Goal: Transaction & Acquisition: Purchase product/service

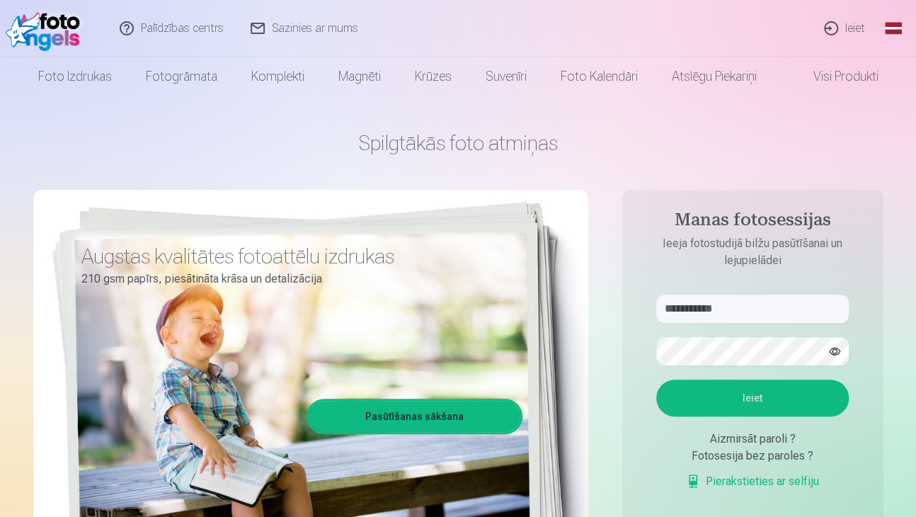
click at [711, 393] on button "Ieiet" at bounding box center [752, 397] width 193 height 37
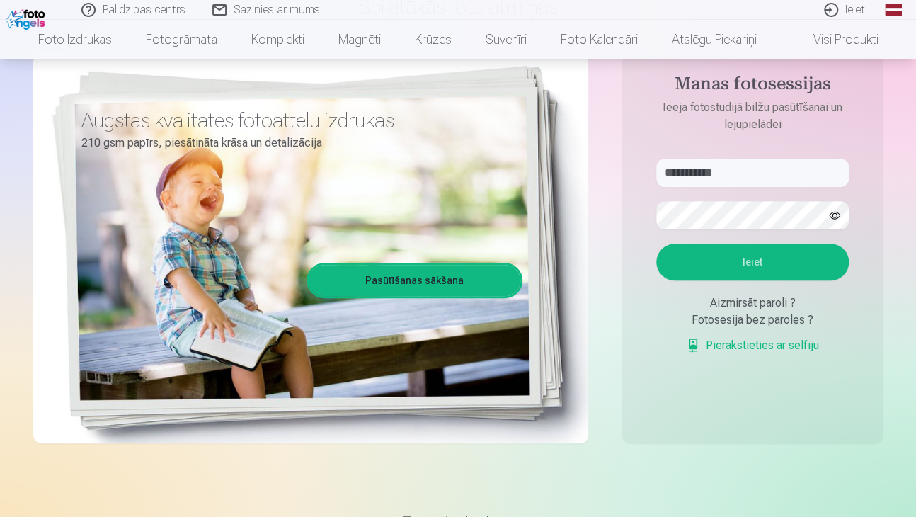
scroll to position [142, 0]
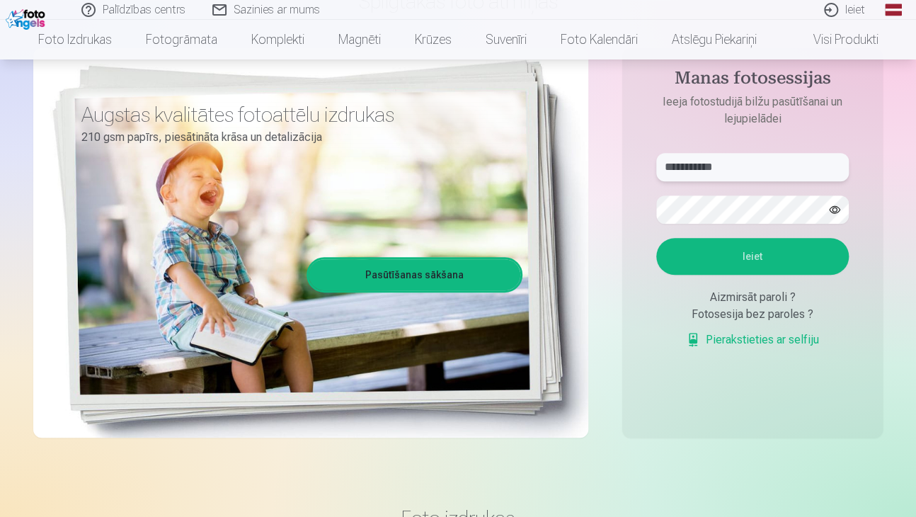
click at [815, 161] on input "**********" at bounding box center [752, 167] width 193 height 28
type input "*"
click at [754, 170] on input "text" at bounding box center [752, 167] width 193 height 28
type input "**********"
click at [685, 274] on form "**********" at bounding box center [752, 257] width 221 height 209
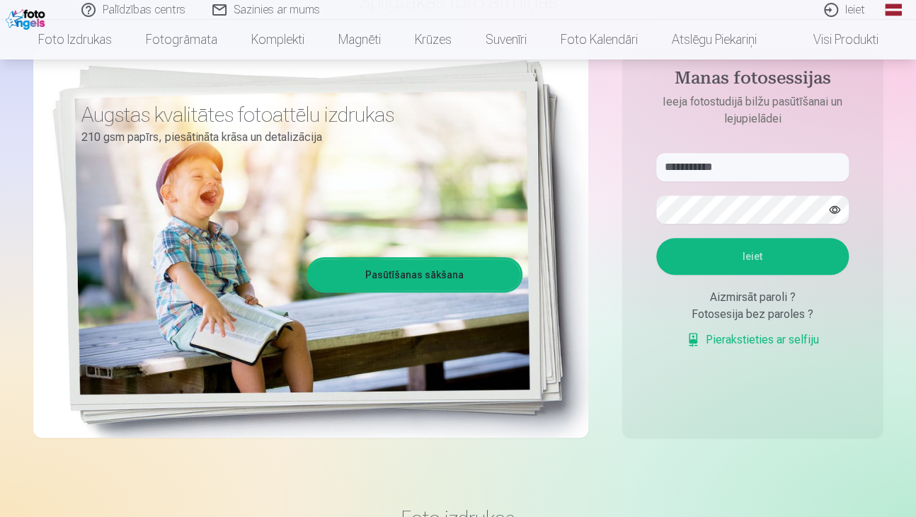
click at [744, 256] on button "Ieiet" at bounding box center [752, 256] width 193 height 37
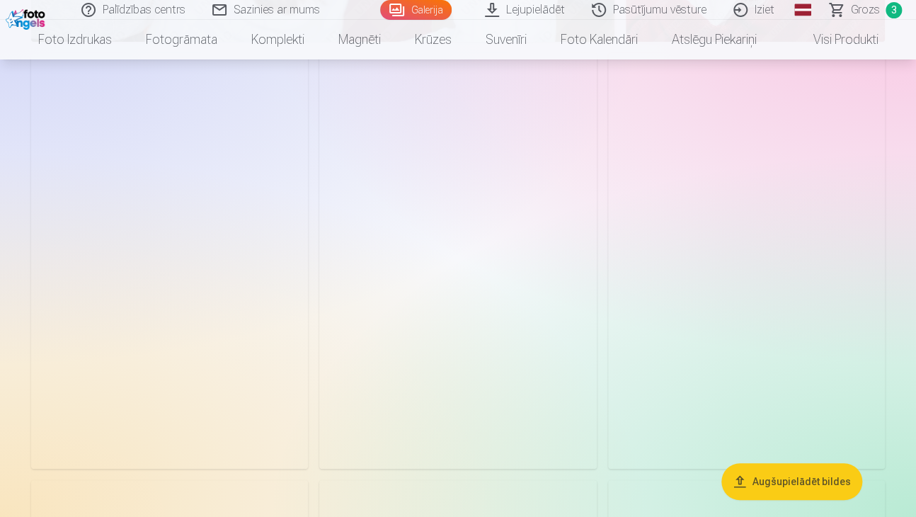
scroll to position [4615, 0]
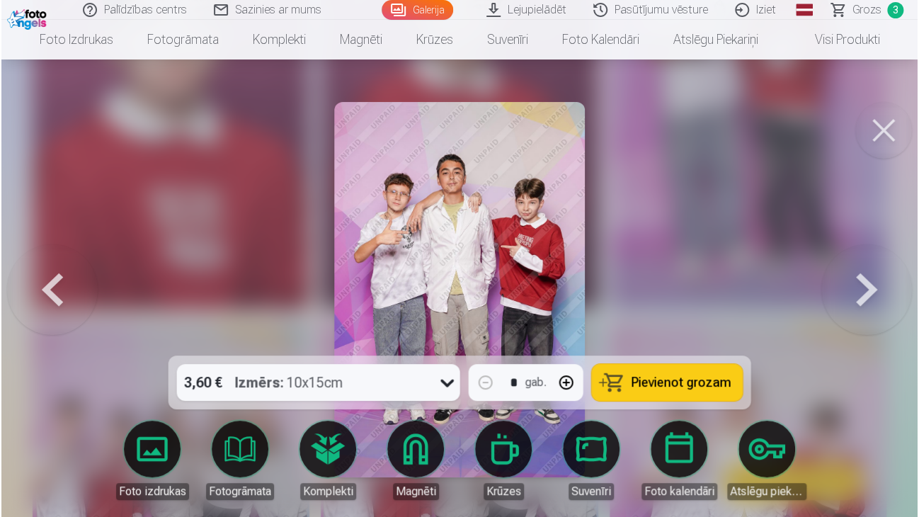
scroll to position [4845, 0]
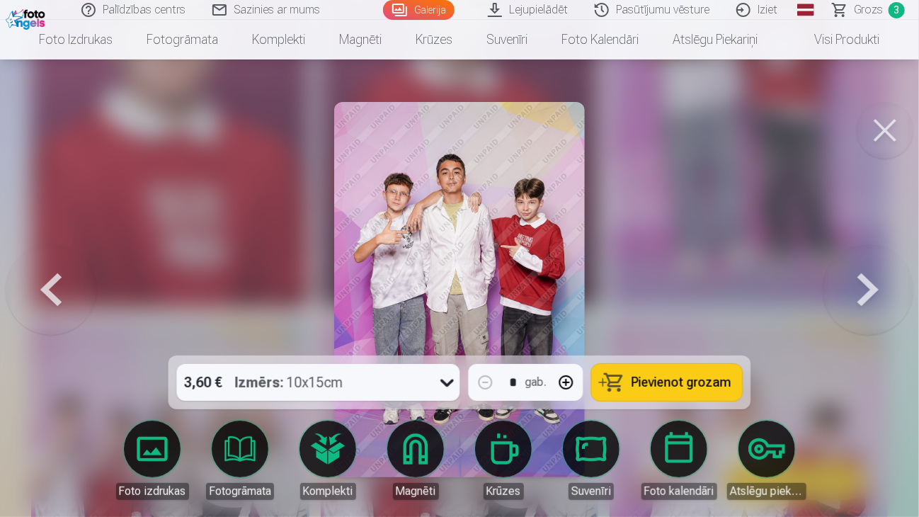
click at [438, 380] on icon at bounding box center [447, 382] width 23 height 23
click at [616, 384] on button "Pievienot grozam" at bounding box center [667, 382] width 151 height 37
click at [878, 130] on button at bounding box center [884, 130] width 57 height 57
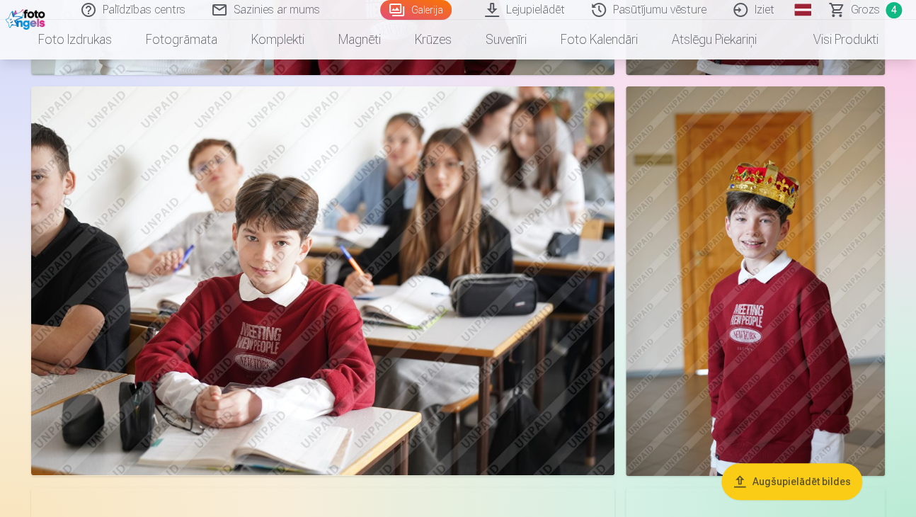
scroll to position [2208, 0]
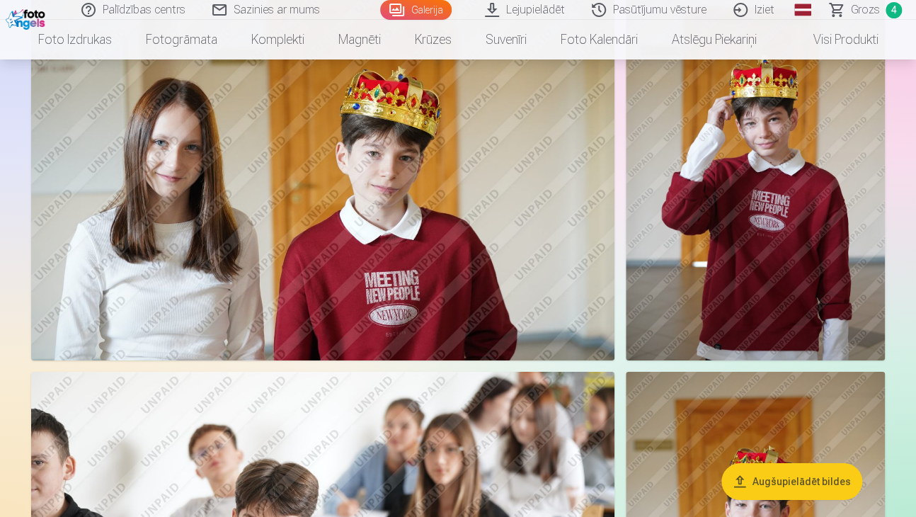
click at [704, 258] on img at bounding box center [755, 166] width 259 height 389
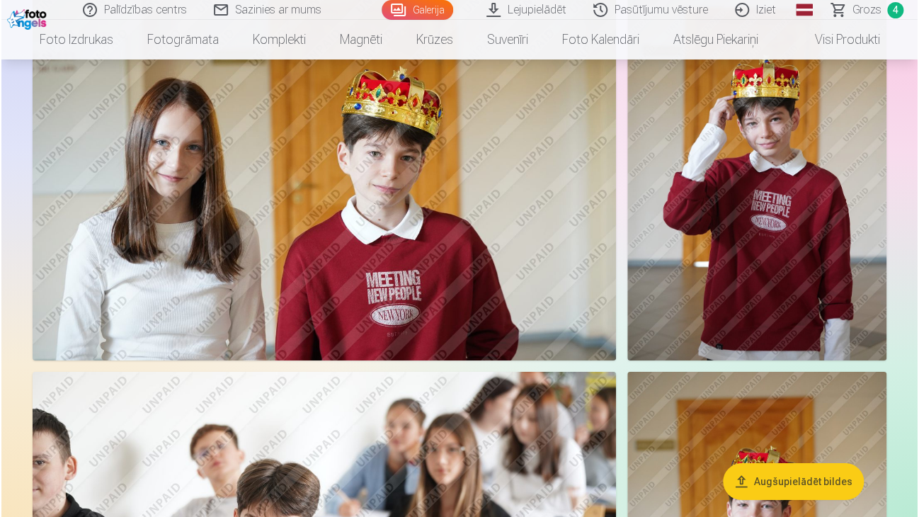
scroll to position [1931, 0]
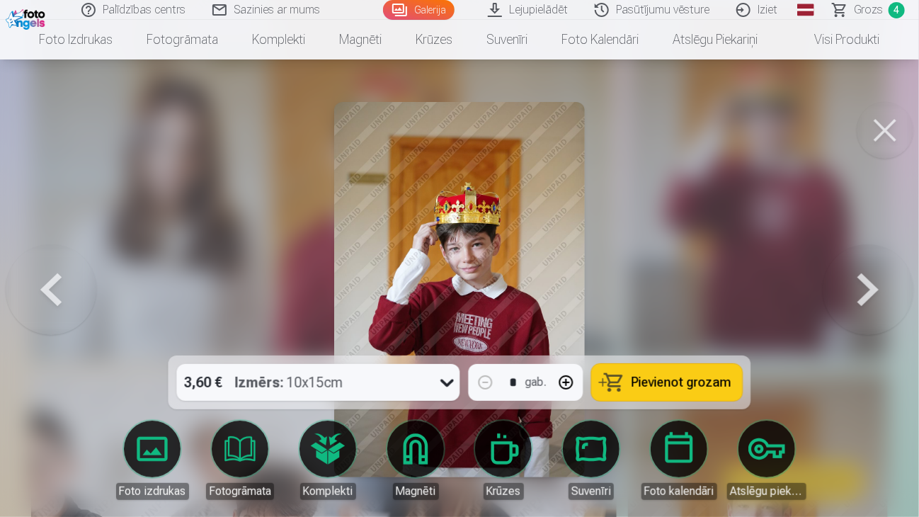
click at [623, 380] on button "Pievienot grozam" at bounding box center [667, 382] width 151 height 37
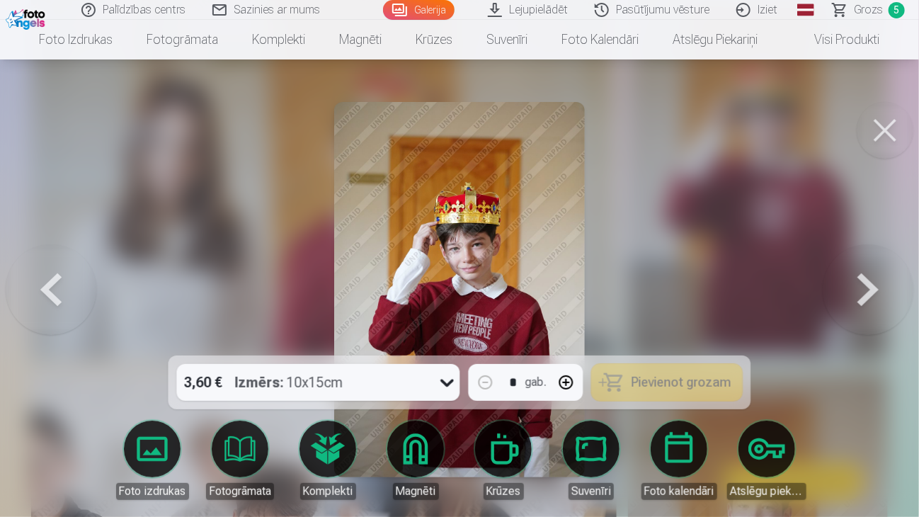
click at [880, 126] on button at bounding box center [884, 130] width 57 height 57
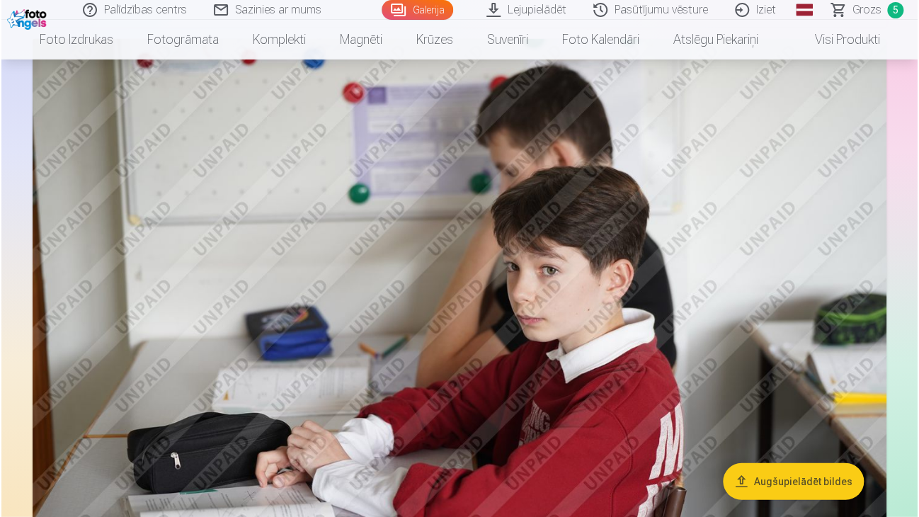
scroll to position [1359, 0]
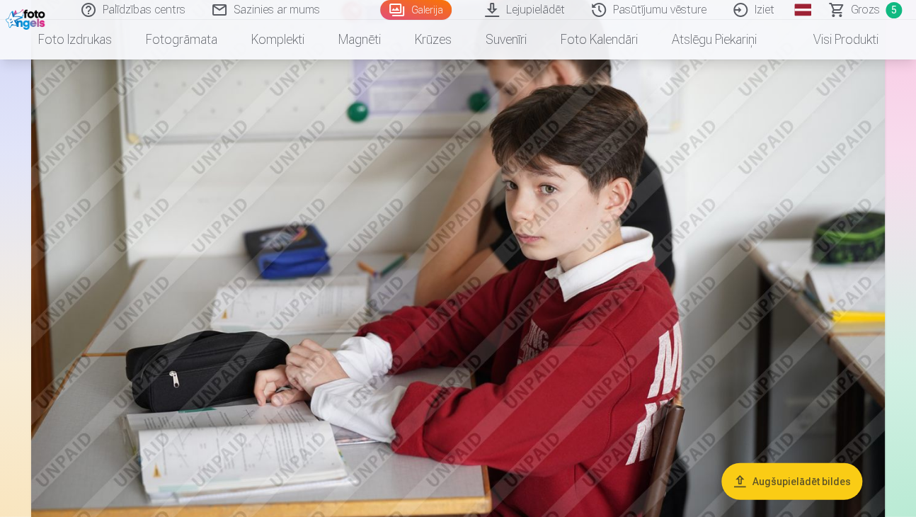
click at [648, 345] on img at bounding box center [458, 242] width 854 height 569
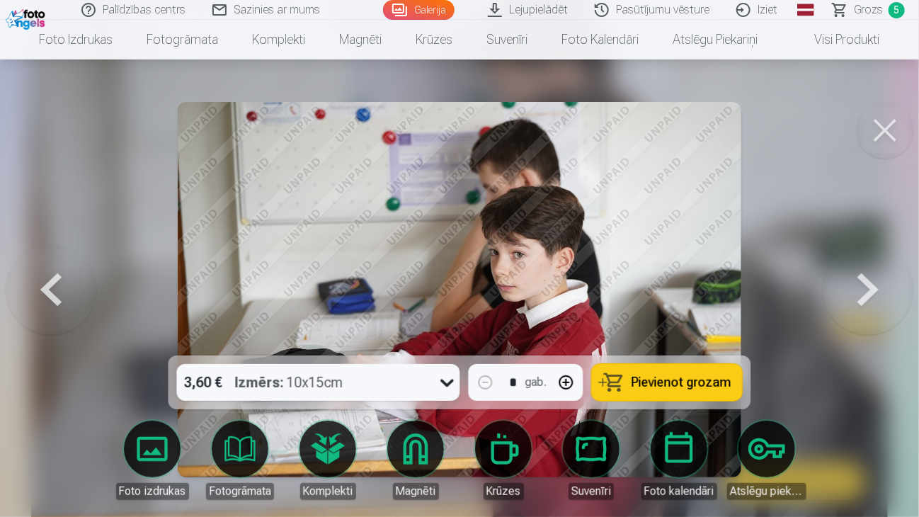
click at [637, 377] on span "Pievienot grozam" at bounding box center [681, 382] width 100 height 13
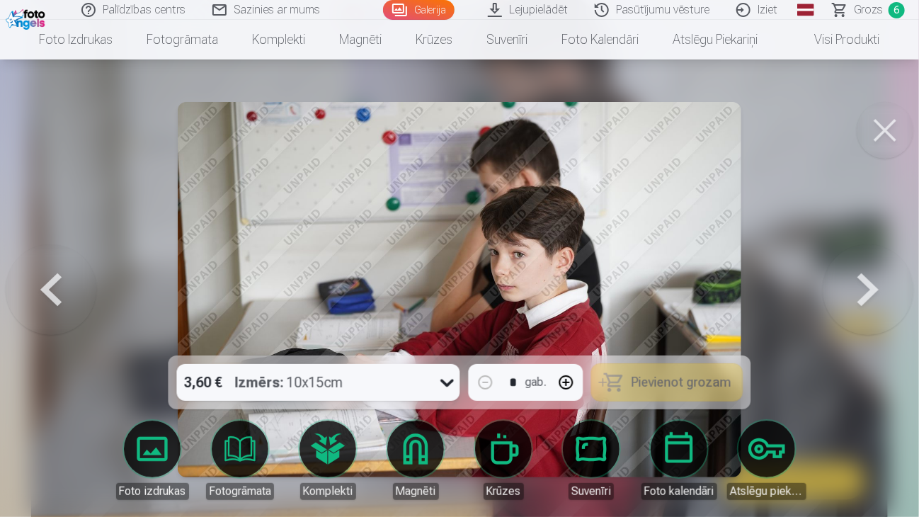
click at [871, 135] on button at bounding box center [884, 130] width 57 height 57
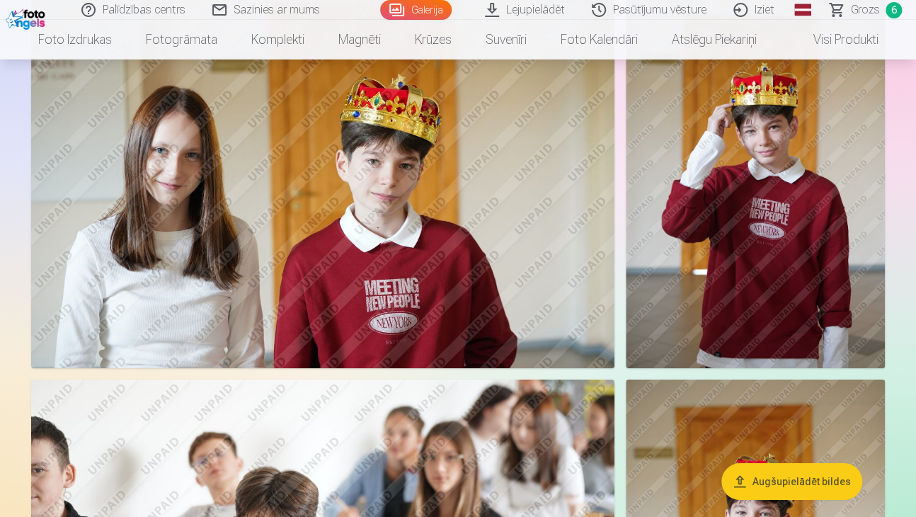
scroll to position [1849, 0]
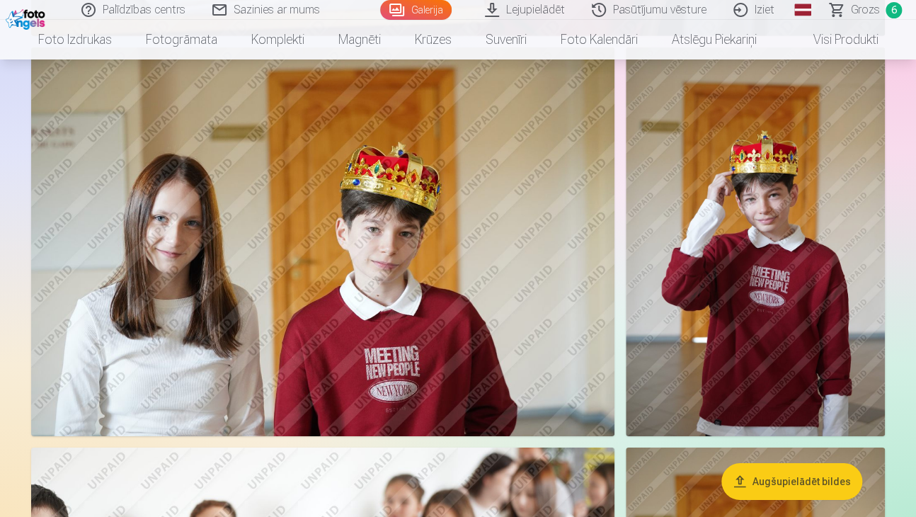
click at [155, 282] on img at bounding box center [322, 241] width 583 height 389
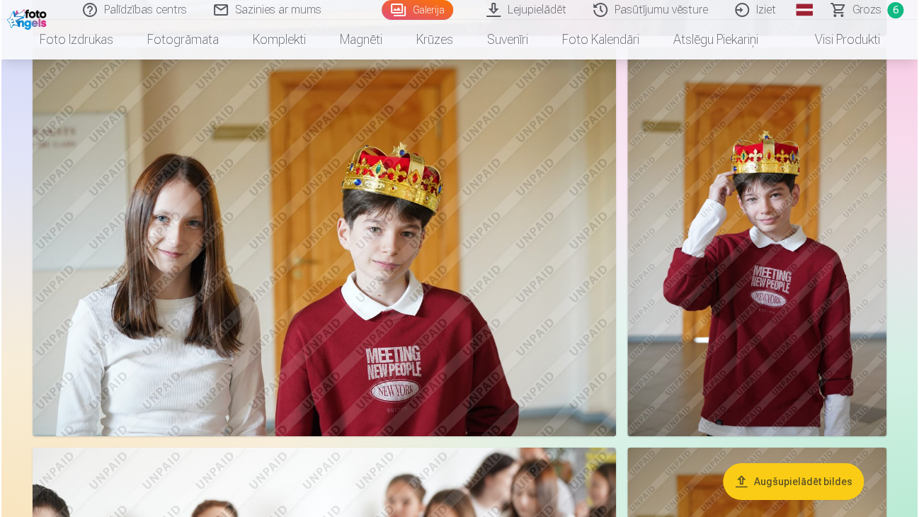
scroll to position [1854, 0]
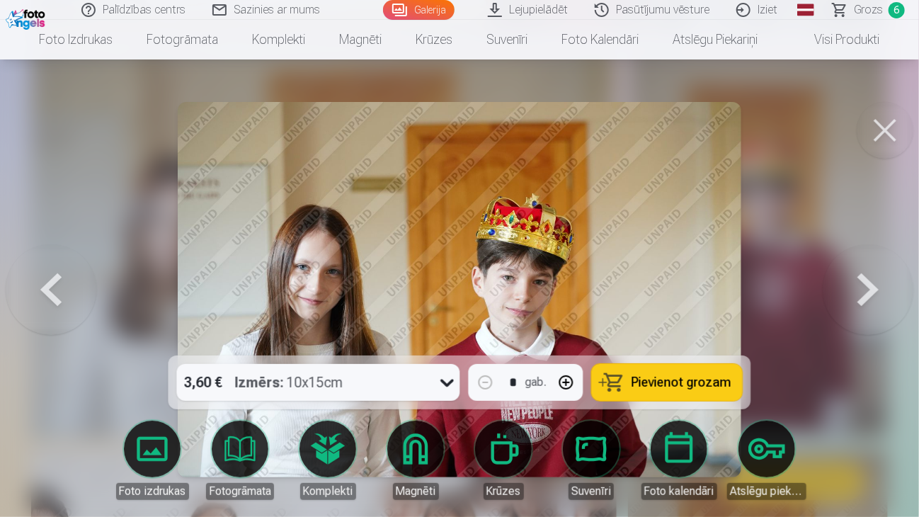
click at [897, 149] on button at bounding box center [884, 130] width 57 height 57
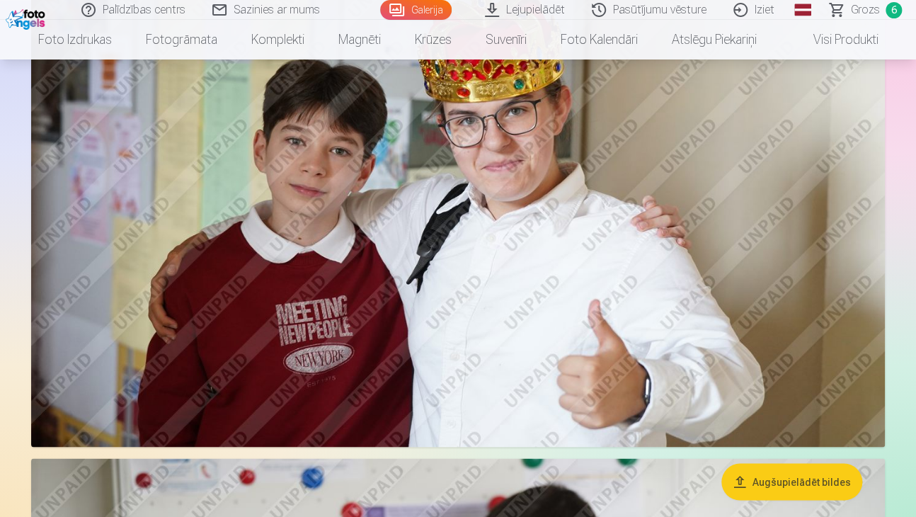
scroll to position [788, 0]
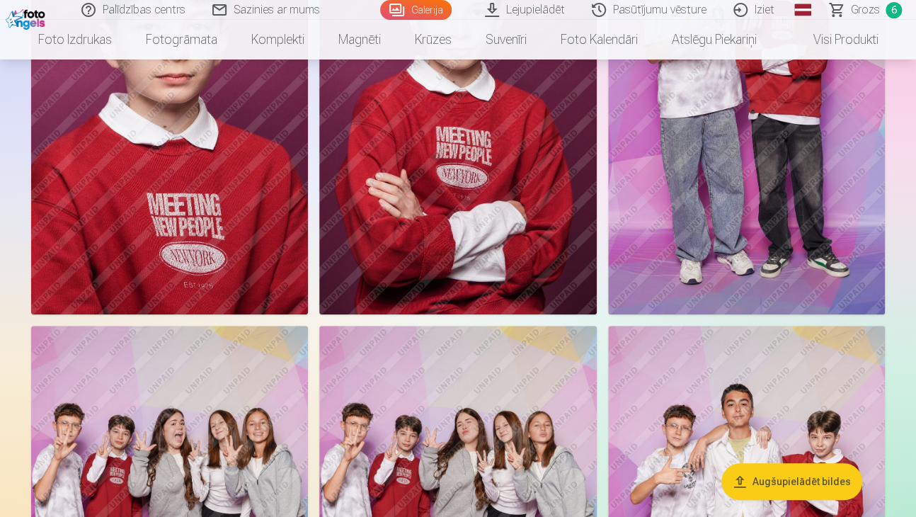
click at [762, 258] on img at bounding box center [746, 106] width 277 height 415
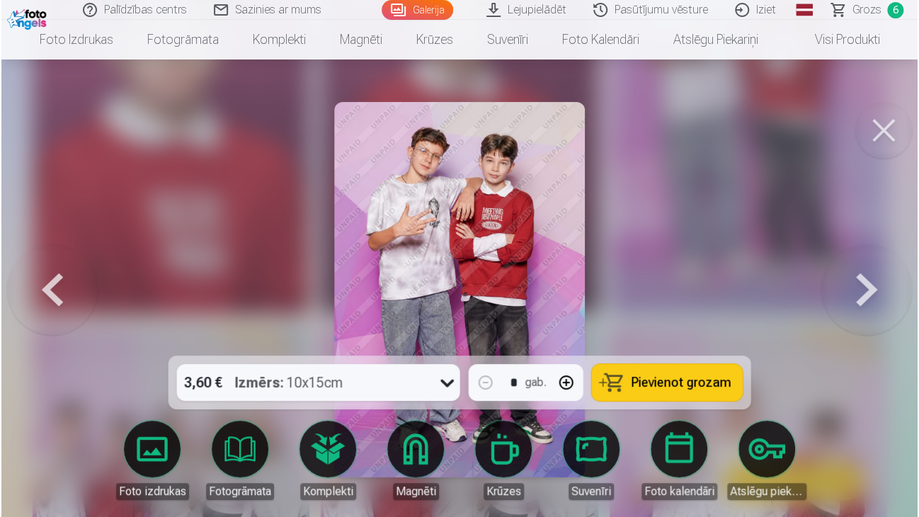
scroll to position [4840, 0]
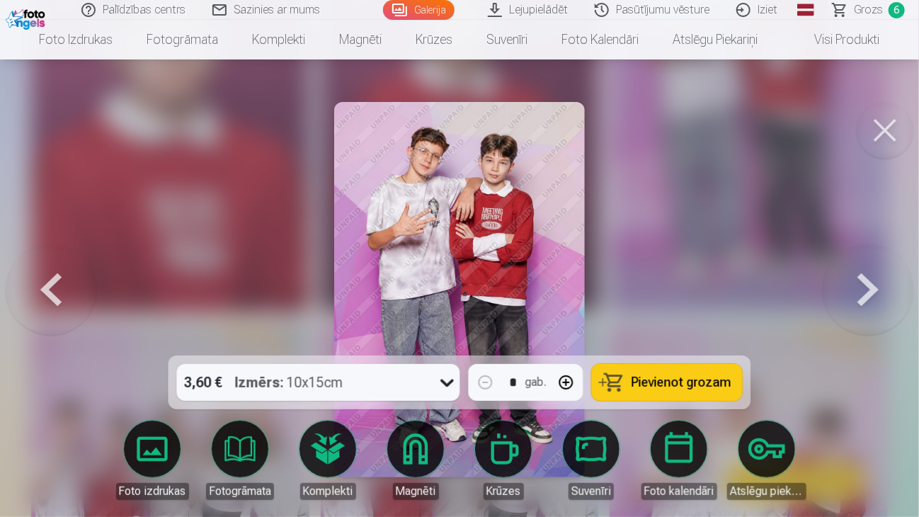
click at [672, 389] on span "Pievienot grozam" at bounding box center [681, 382] width 100 height 13
click at [876, 135] on button at bounding box center [884, 130] width 57 height 57
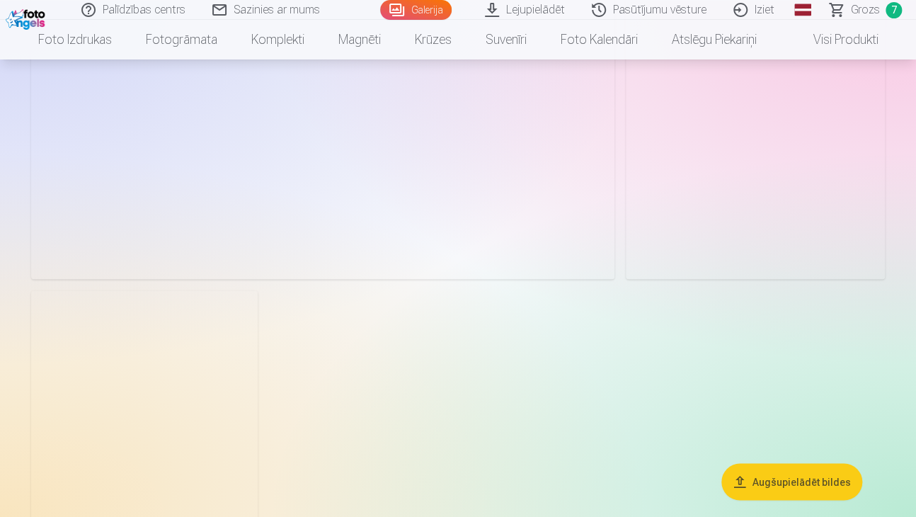
scroll to position [7724, 0]
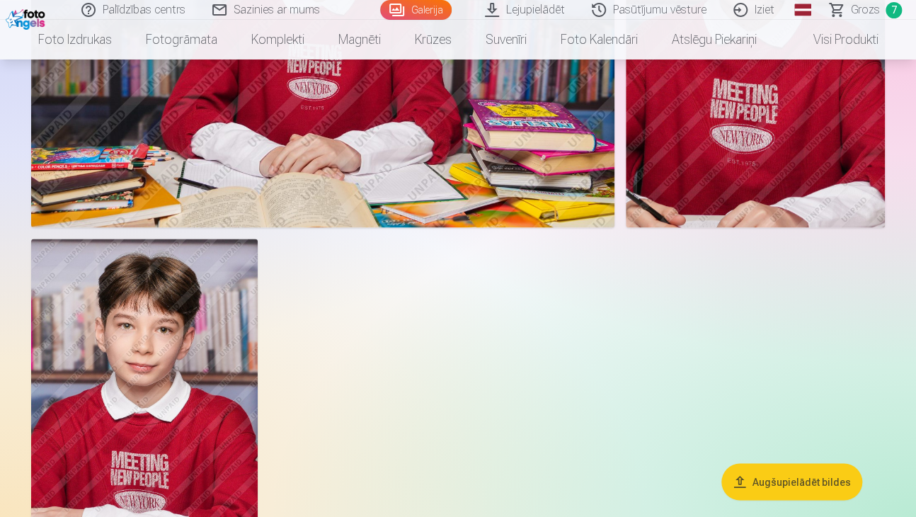
click at [894, 15] on span "7" at bounding box center [893, 10] width 16 height 16
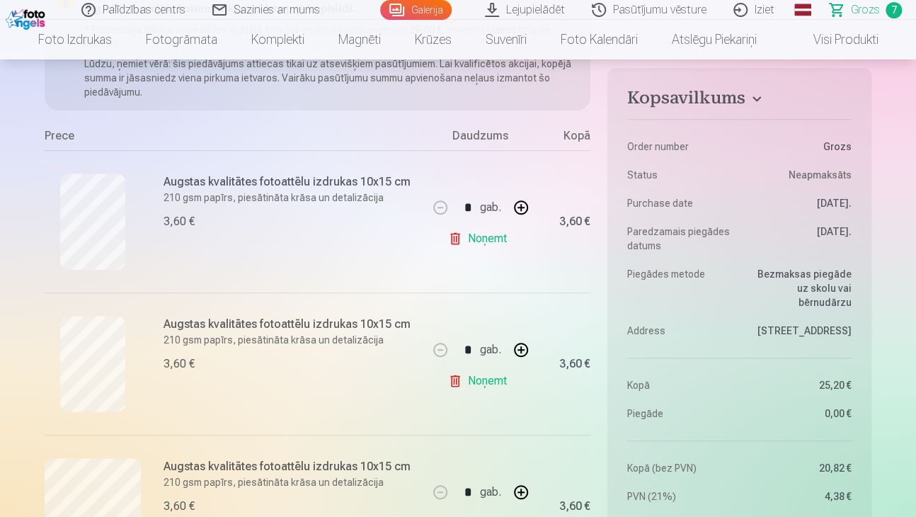
scroll to position [495, 0]
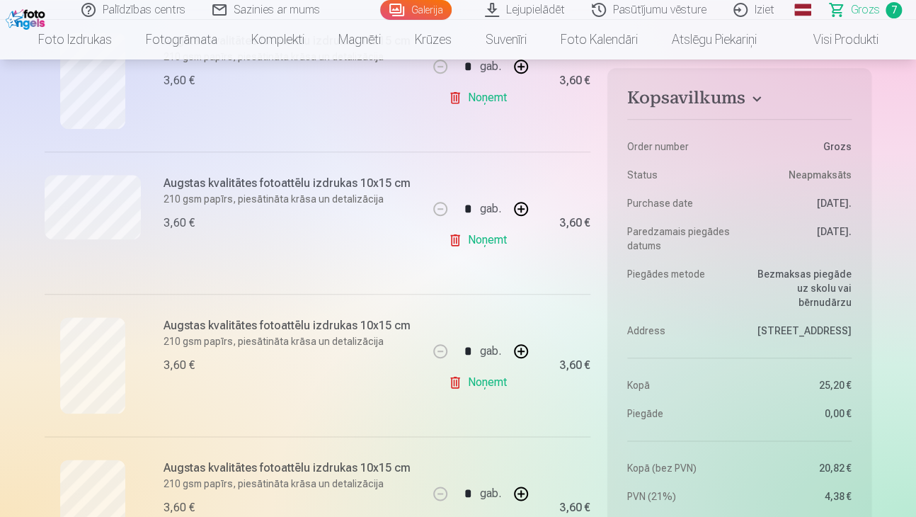
click at [461, 240] on link "Noņemt" at bounding box center [480, 240] width 64 height 28
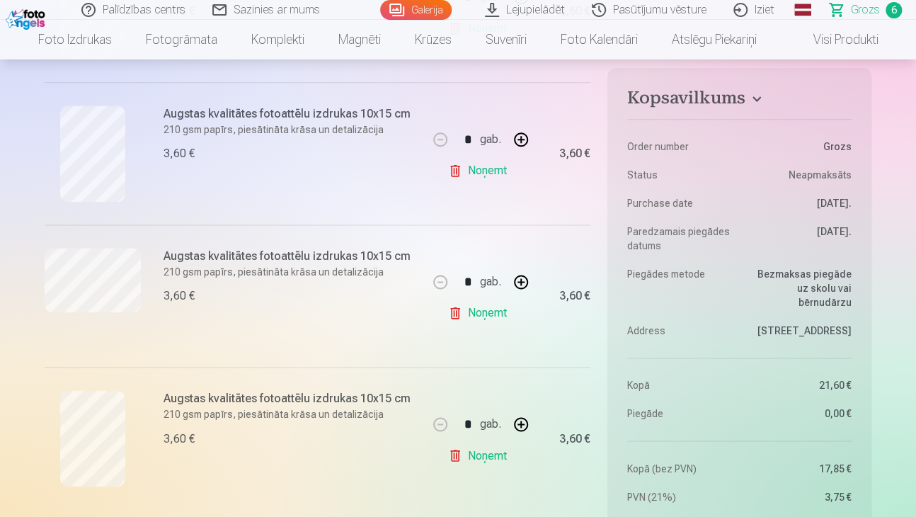
scroll to position [779, 0]
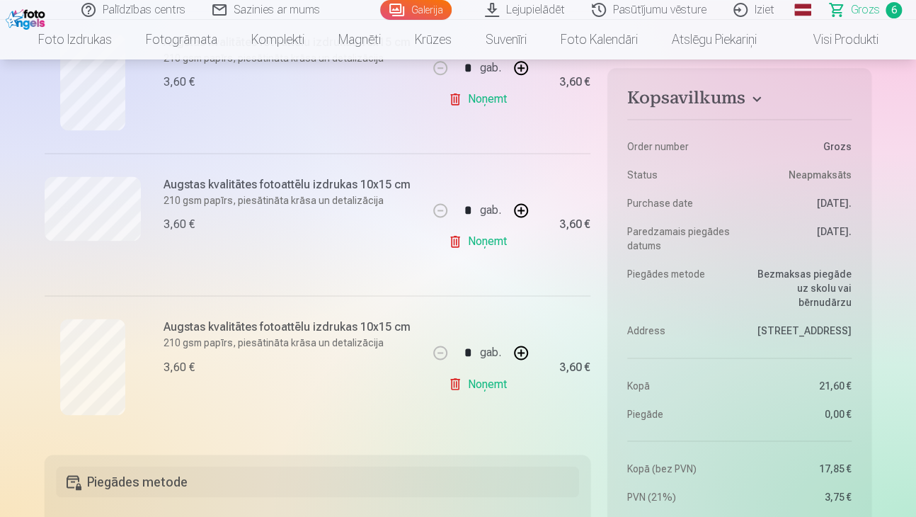
click at [487, 383] on link "Noņemt" at bounding box center [480, 383] width 64 height 28
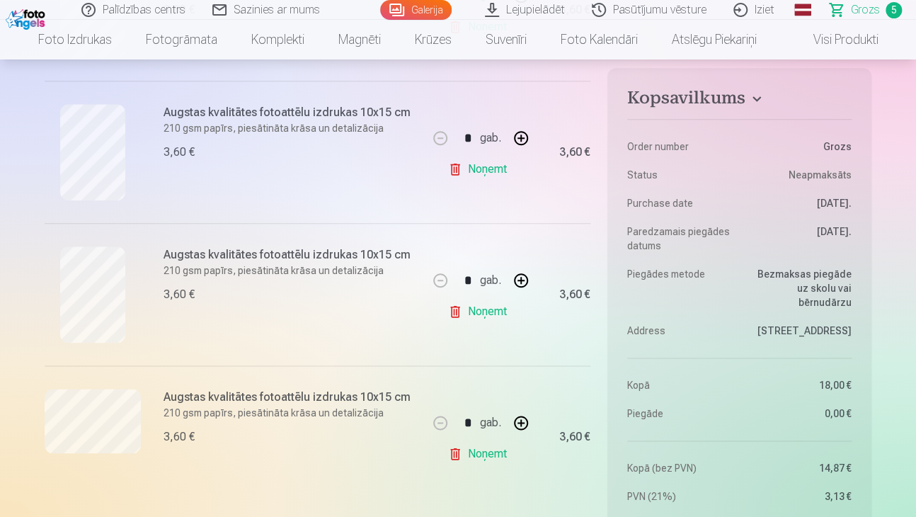
scroll to position [425, 0]
click at [469, 457] on link "Noņemt" at bounding box center [480, 453] width 64 height 28
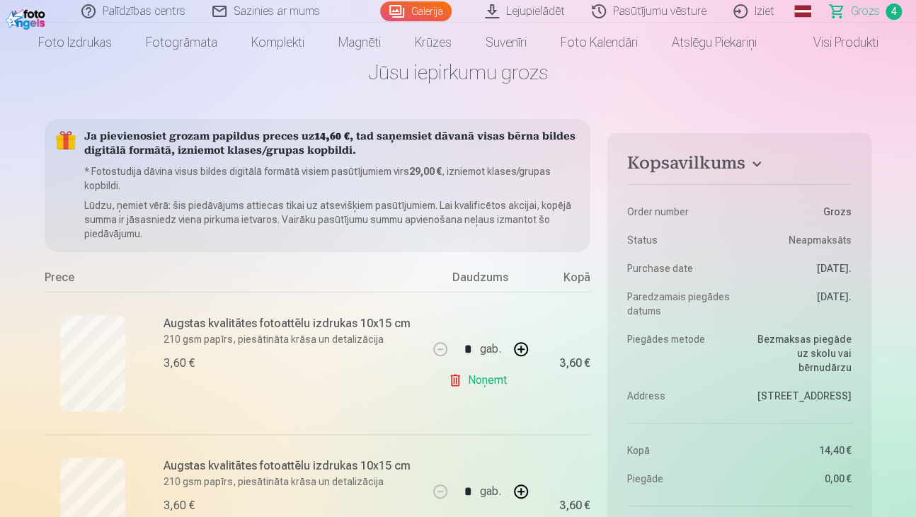
scroll to position [0, 0]
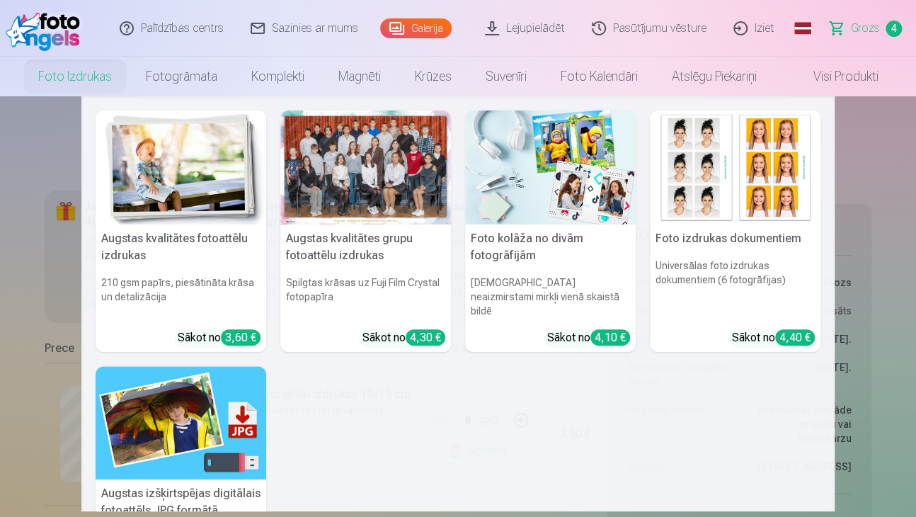
click at [96, 92] on link "Foto izdrukas" at bounding box center [75, 77] width 108 height 40
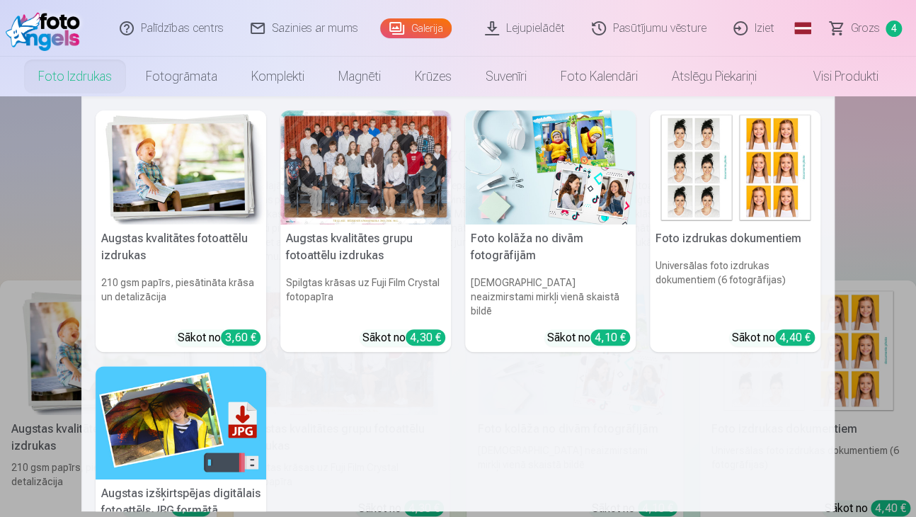
click at [28, 222] on nav "Augstas kvalitātes fotoattēlu izdrukas 210 gsm papīrs, piesātināta krāsa un det…" at bounding box center [458, 303] width 916 height 415
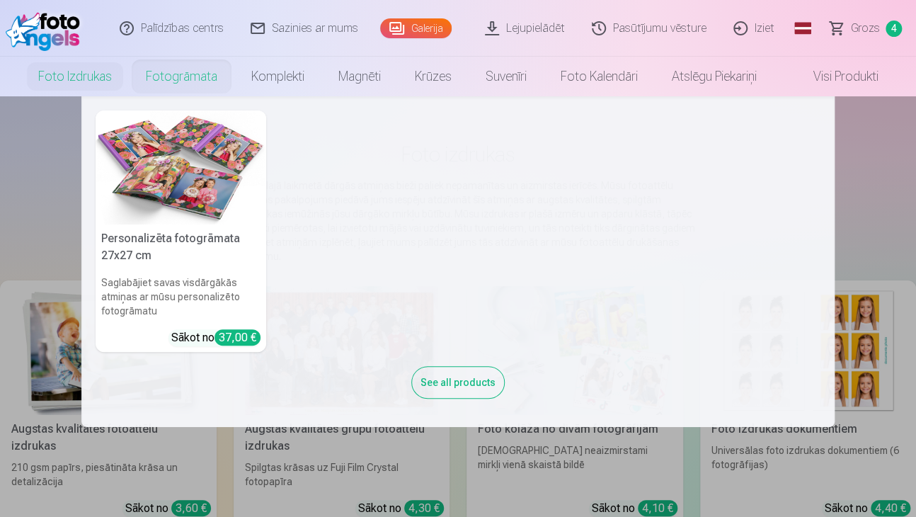
click at [197, 84] on link "Fotogrāmata" at bounding box center [181, 77] width 105 height 40
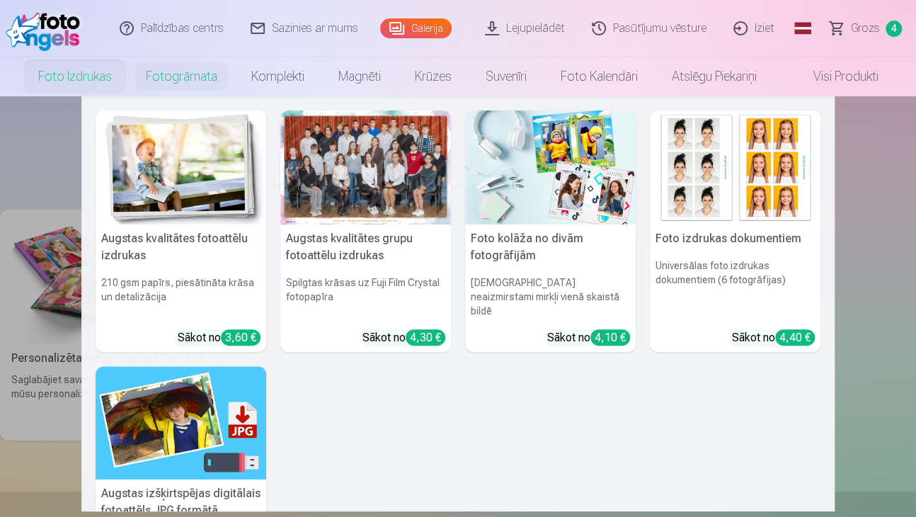
click at [62, 84] on link "Foto izdrukas" at bounding box center [75, 77] width 108 height 40
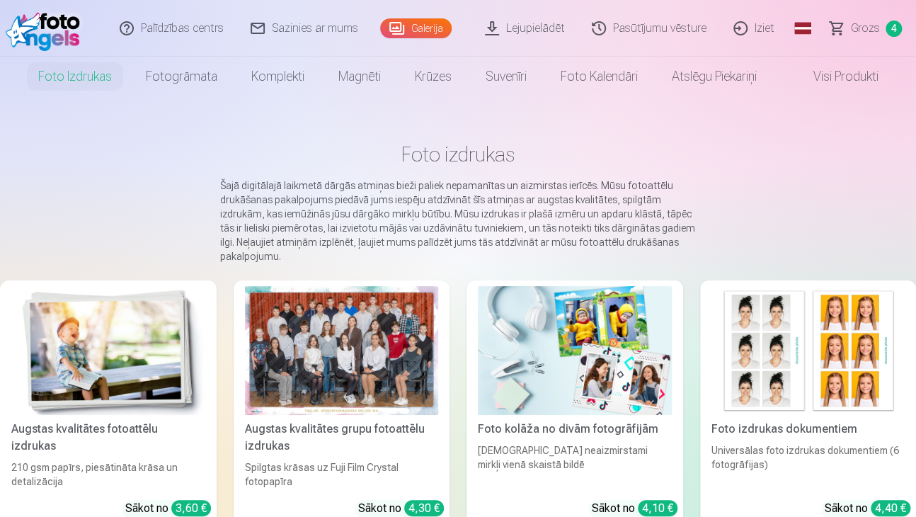
click at [123, 334] on img at bounding box center [108, 350] width 194 height 129
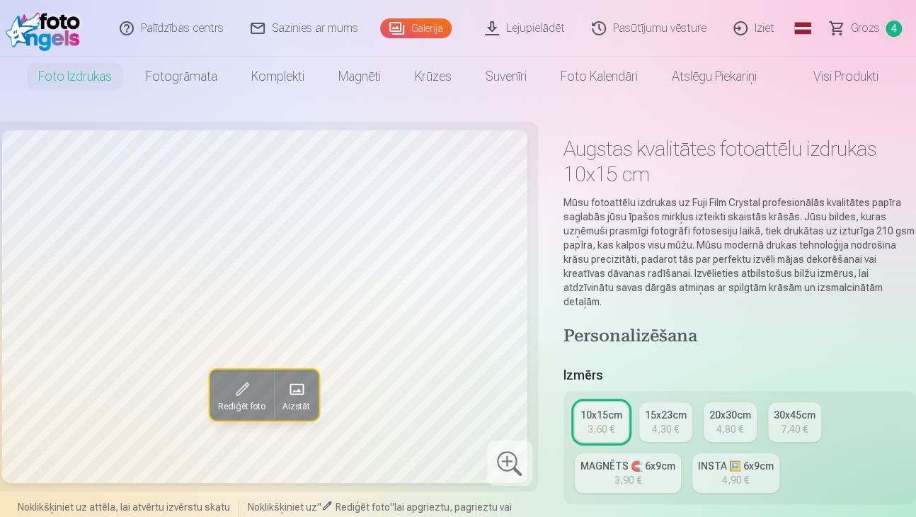
click at [733, 473] on div "4,90 €" at bounding box center [735, 480] width 27 height 14
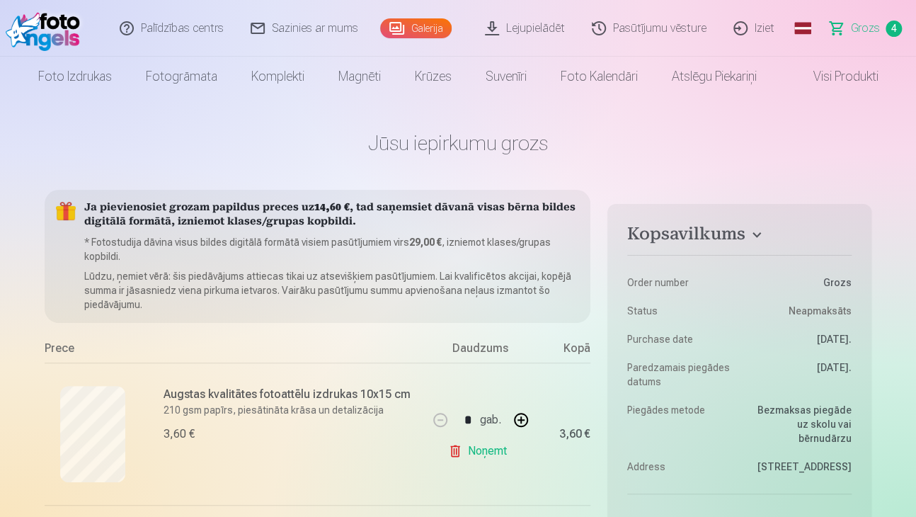
click at [438, 21] on link "Galerija" at bounding box center [415, 28] width 71 height 20
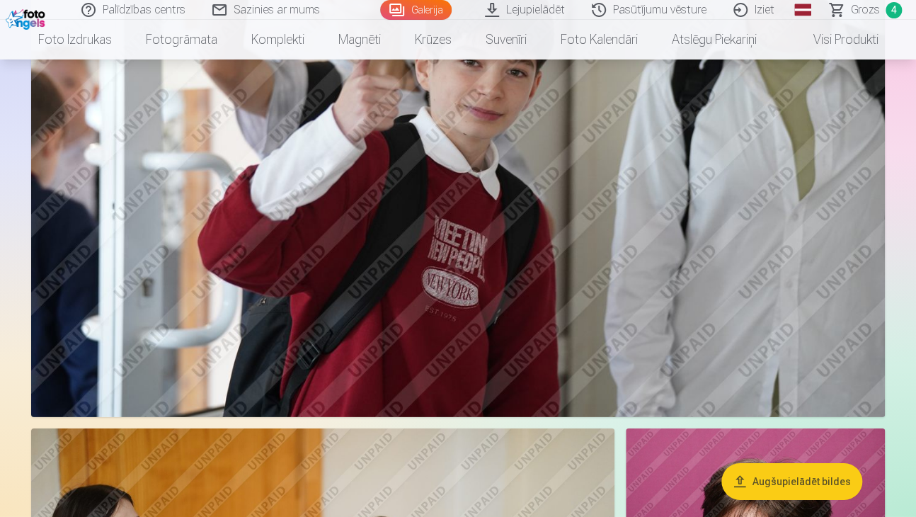
scroll to position [4317, 0]
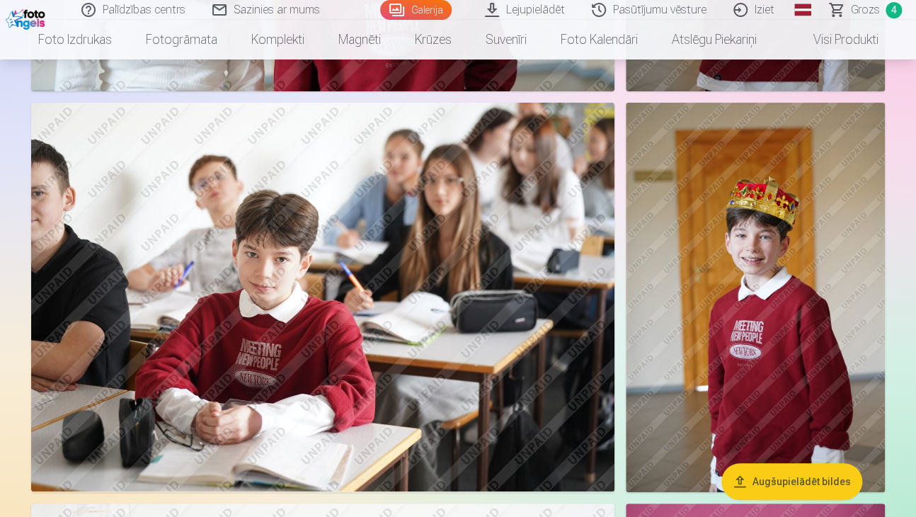
click at [727, 334] on img at bounding box center [755, 297] width 259 height 389
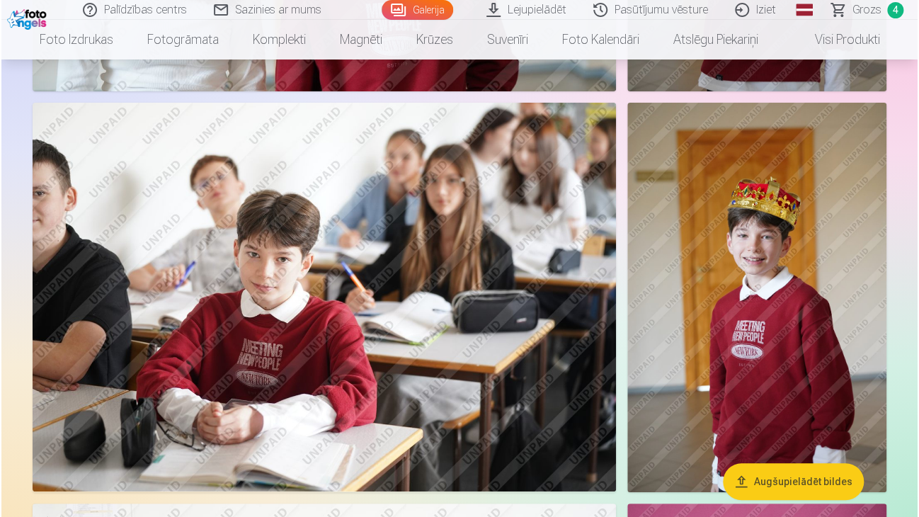
scroll to position [2200, 0]
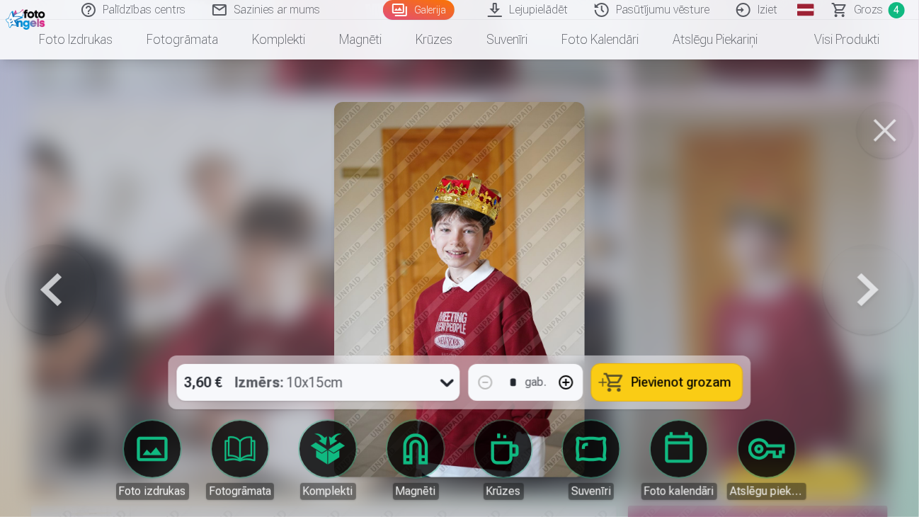
click at [476, 272] on img at bounding box center [459, 289] width 250 height 375
click at [662, 389] on span "Pievienot grozam" at bounding box center [681, 382] width 100 height 13
drag, startPoint x: 889, startPoint y: 137, endPoint x: 878, endPoint y: 80, distance: 58.4
click at [889, 137] on button at bounding box center [884, 130] width 57 height 57
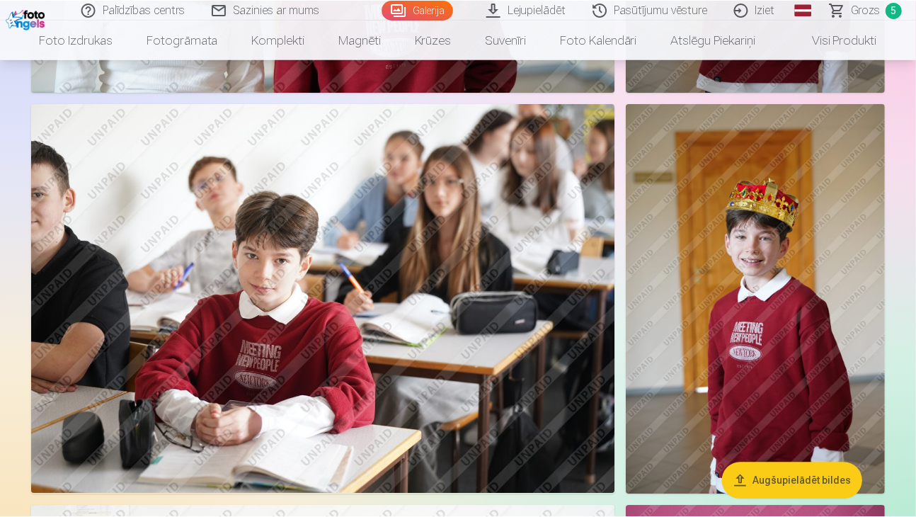
scroll to position [2194, 0]
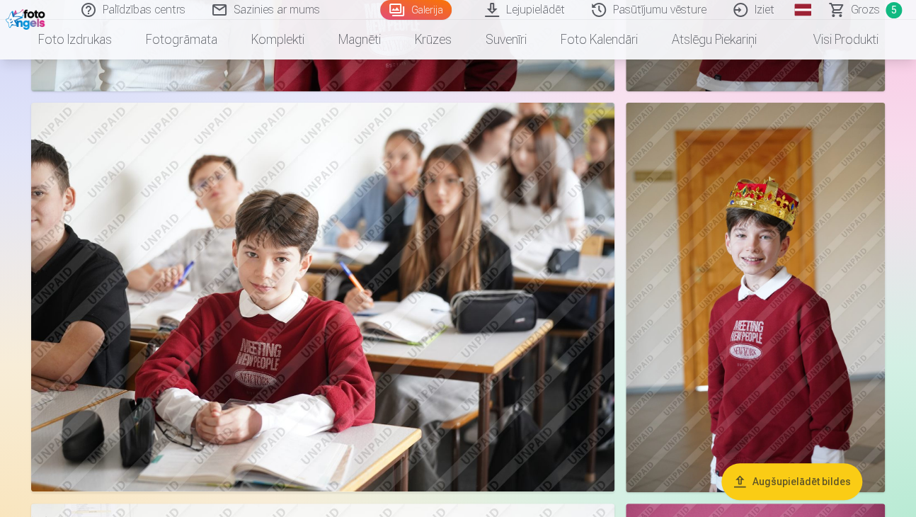
click at [851, 13] on link "Grozs 5" at bounding box center [866, 10] width 99 height 20
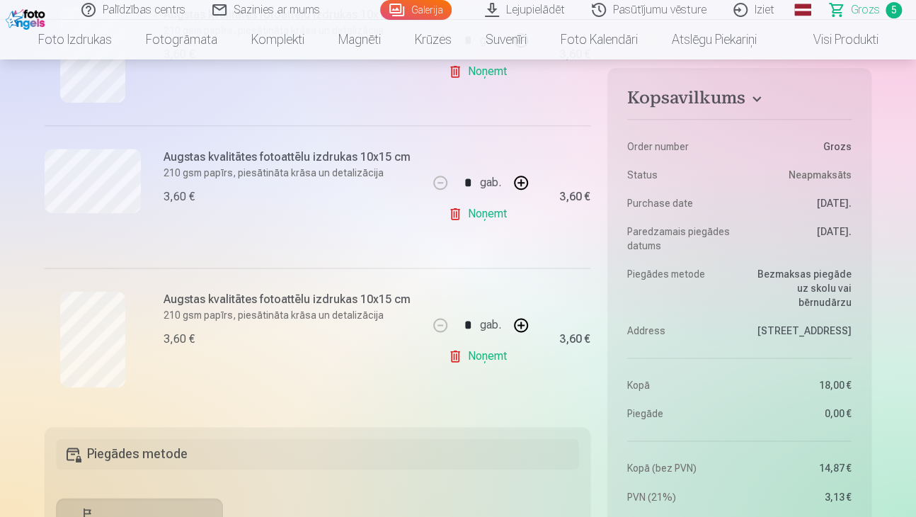
scroll to position [1062, 0]
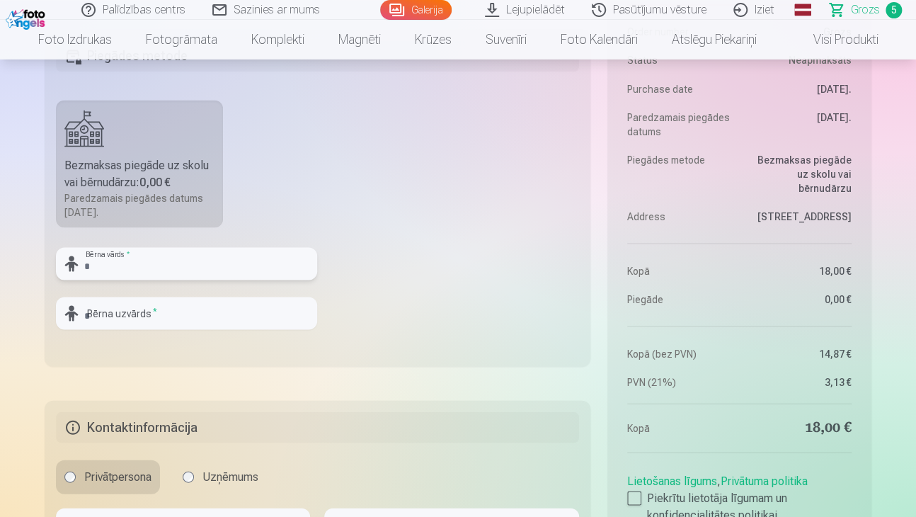
click at [255, 278] on input "text" at bounding box center [186, 263] width 261 height 33
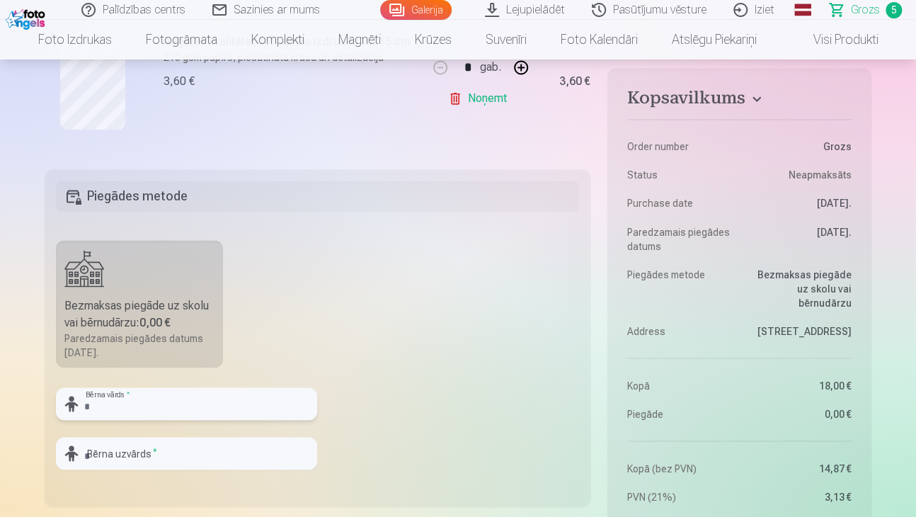
scroll to position [920, 0]
drag, startPoint x: 116, startPoint y: 335, endPoint x: 134, endPoint y: 333, distance: 18.5
click at [118, 335] on div "Paredzamais piegādes datums 1.11.2025." at bounding box center [139, 346] width 150 height 28
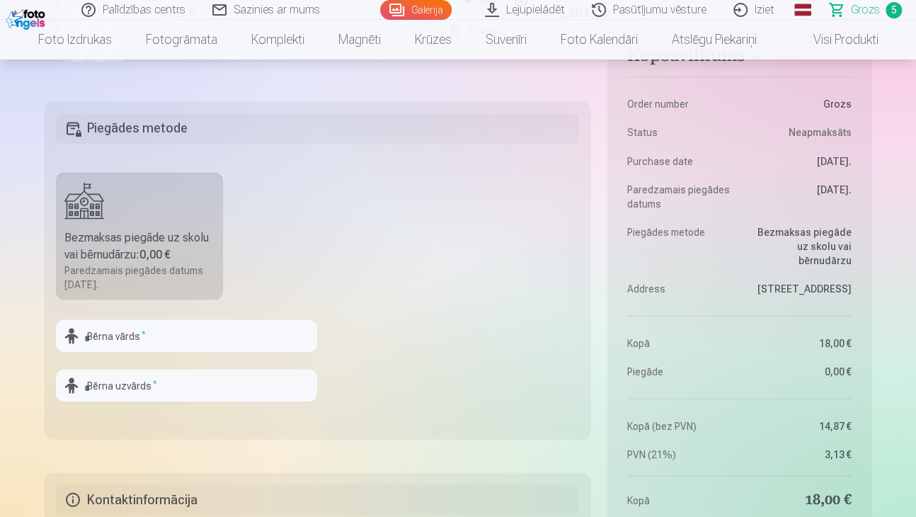
scroll to position [1062, 0]
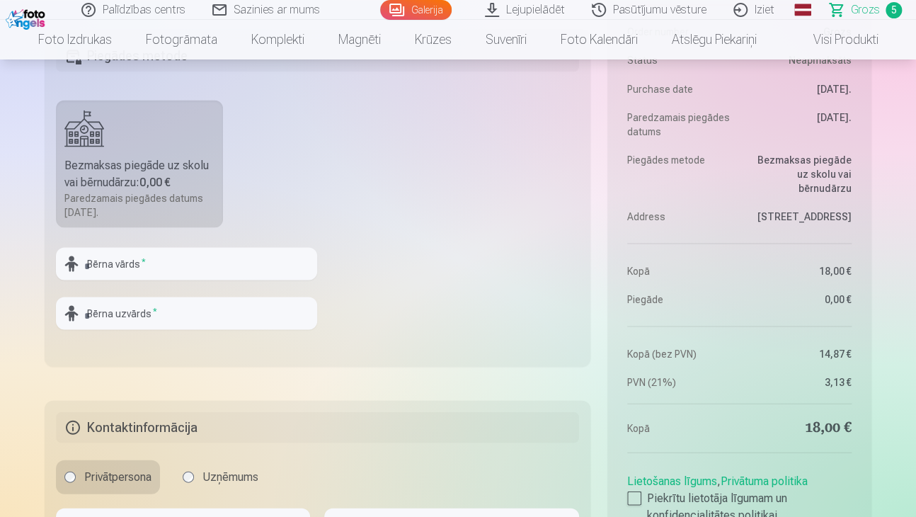
click at [179, 282] on div at bounding box center [186, 285] width 261 height 11
click at [185, 270] on input "text" at bounding box center [186, 263] width 261 height 33
type input "*****"
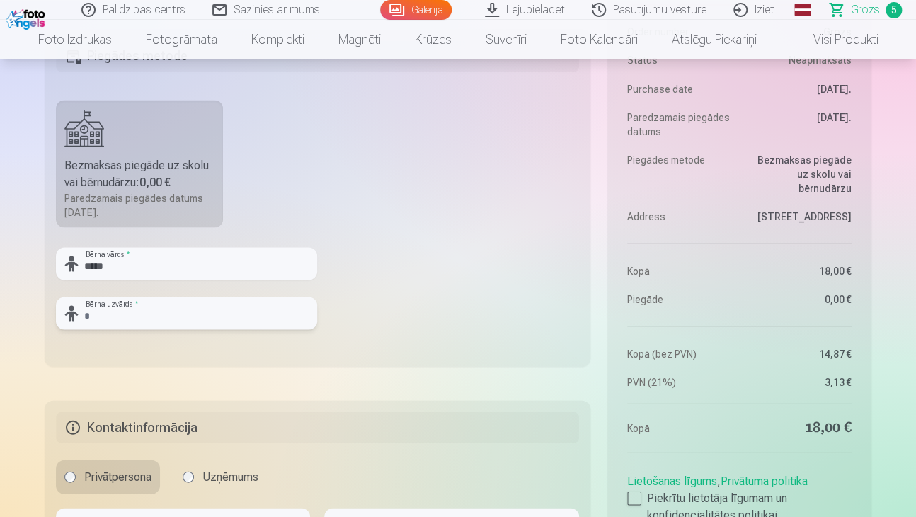
click at [137, 314] on input "text" at bounding box center [186, 313] width 261 height 33
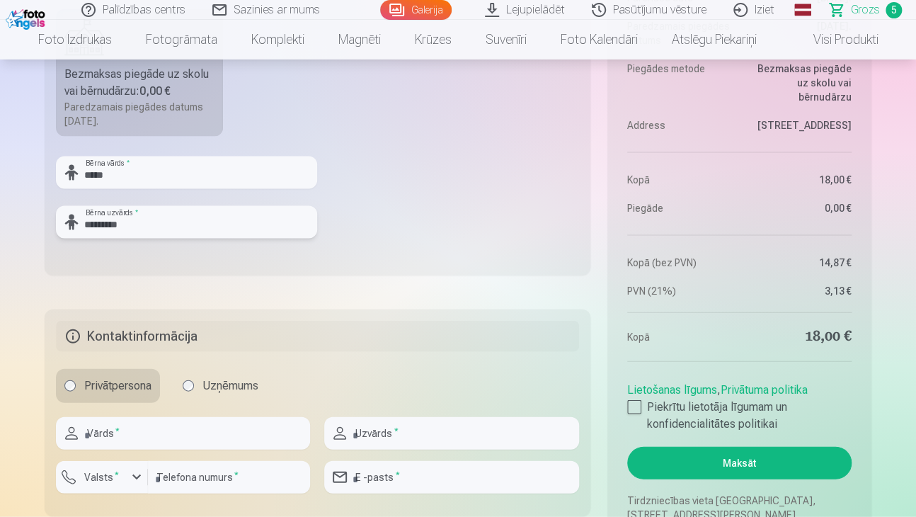
scroll to position [1274, 0]
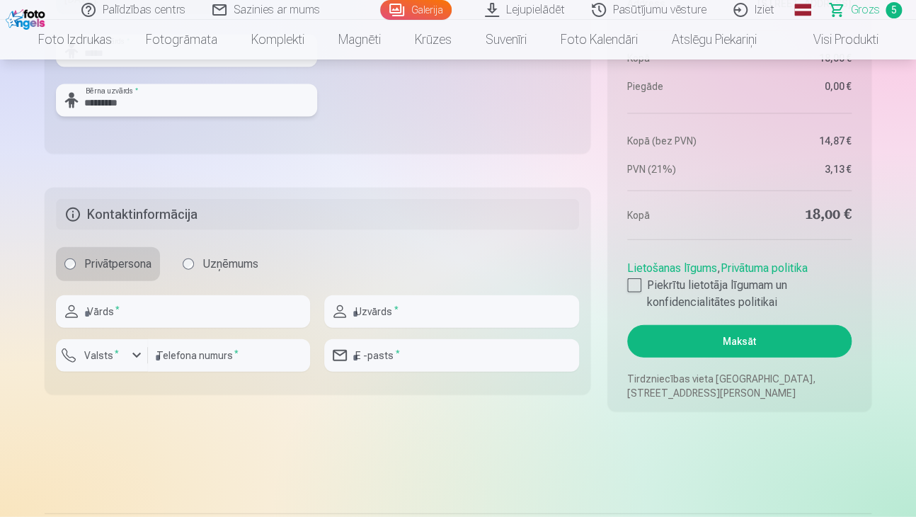
type input "*********"
click at [178, 306] on input "text" at bounding box center [183, 311] width 254 height 33
type input "*"
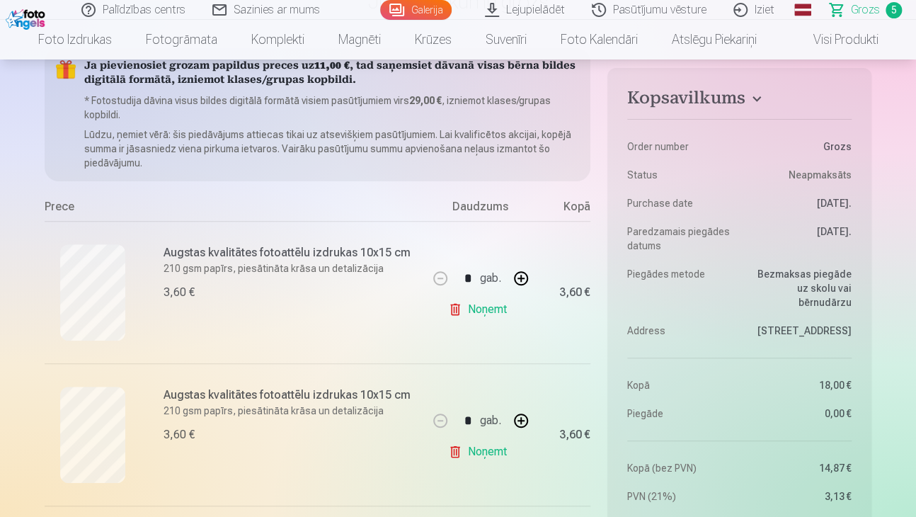
scroll to position [0, 0]
